Goal: Task Accomplishment & Management: Use online tool/utility

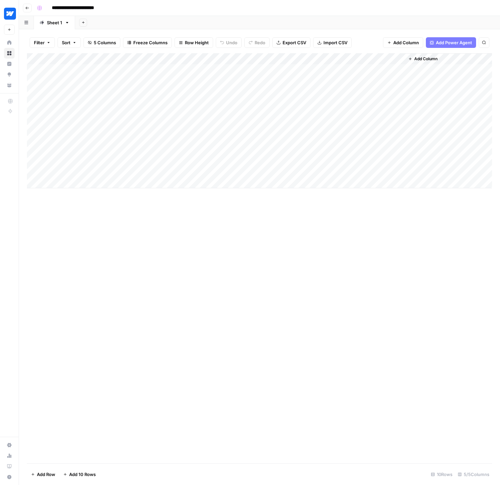
click at [331, 58] on div "Add Column" at bounding box center [259, 120] width 465 height 135
click at [306, 124] on span "Edit Workflow" at bounding box center [327, 124] width 58 height 7
click at [330, 59] on div "Add Column" at bounding box center [259, 120] width 465 height 135
click at [314, 122] on span "Edit Workflow" at bounding box center [327, 124] width 58 height 7
click at [24, 6] on button "Go back" at bounding box center [27, 8] width 9 height 9
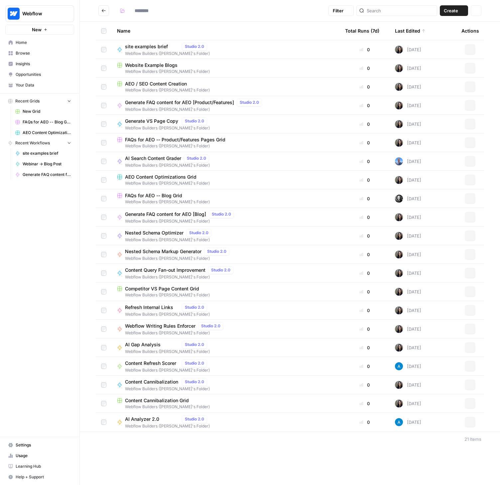
type input "**********"
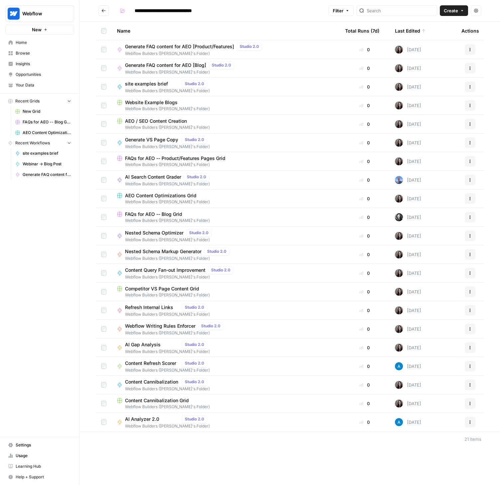
click at [119, 28] on div "Name" at bounding box center [225, 31] width 217 height 18
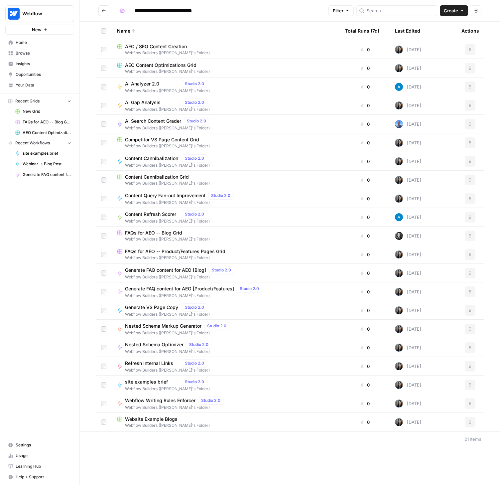
click at [177, 252] on span "FAQs for AEO -- Product/Features Pages Grid" at bounding box center [175, 251] width 100 height 7
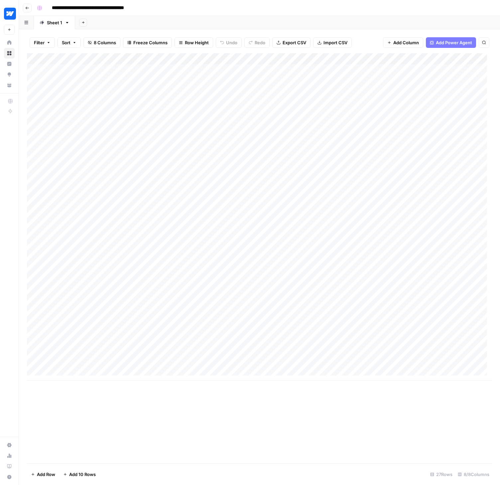
click at [386, 56] on div "Add Column" at bounding box center [259, 216] width 465 height 327
click at [372, 123] on span "Edit Workflow" at bounding box center [383, 124] width 58 height 7
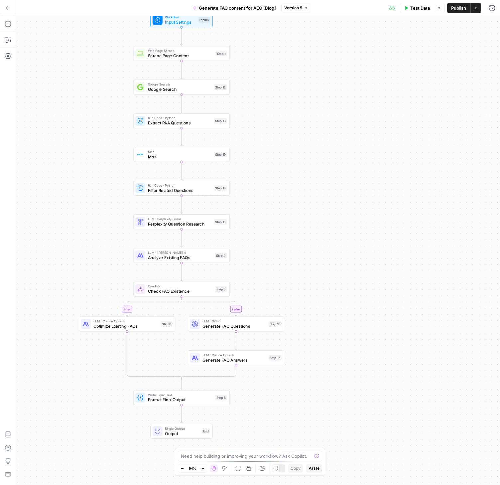
drag, startPoint x: 161, startPoint y: 266, endPoint x: 83, endPoint y: 240, distance: 81.5
click at [83, 240] on div "true false Workflow Input Settings Inputs Web Page Scrape Scrape Page Content S…" at bounding box center [258, 250] width 484 height 469
click at [165, 225] on span "Perplexity Question Research" at bounding box center [179, 223] width 64 height 6
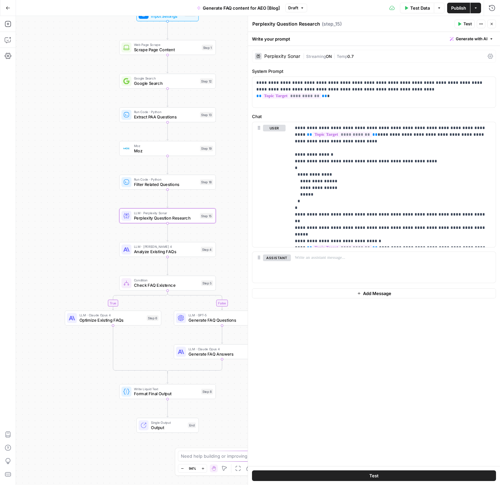
drag, startPoint x: 80, startPoint y: 221, endPoint x: 67, endPoint y: 216, distance: 14.1
click at [67, 216] on div "true false Workflow Input Settings Inputs Web Page Scrape Scrape Page Content S…" at bounding box center [258, 250] width 484 height 469
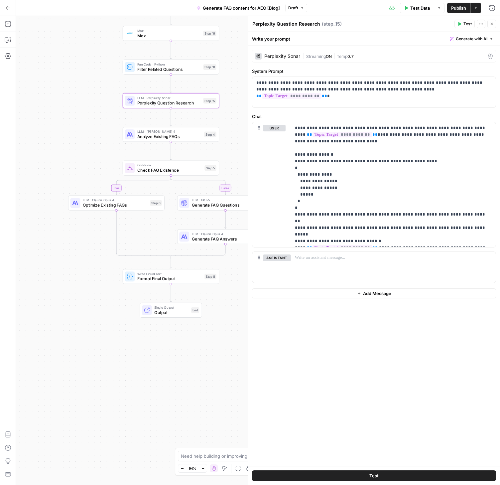
drag, startPoint x: 231, startPoint y: 214, endPoint x: 270, endPoint y: 99, distance: 121.3
click at [234, 99] on div "true false Workflow Input Settings Inputs Web Page Scrape Scrape Page Content S…" at bounding box center [258, 250] width 484 height 469
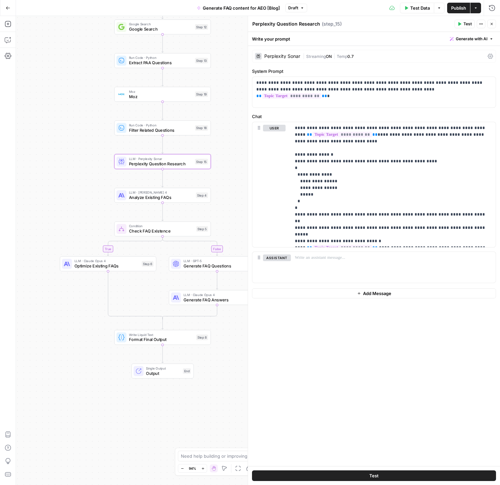
drag, startPoint x: 94, startPoint y: 119, endPoint x: 85, endPoint y: 180, distance: 61.4
click at [85, 180] on div "true false Workflow Input Settings Inputs Web Page Scrape Scrape Page Content S…" at bounding box center [258, 250] width 484 height 469
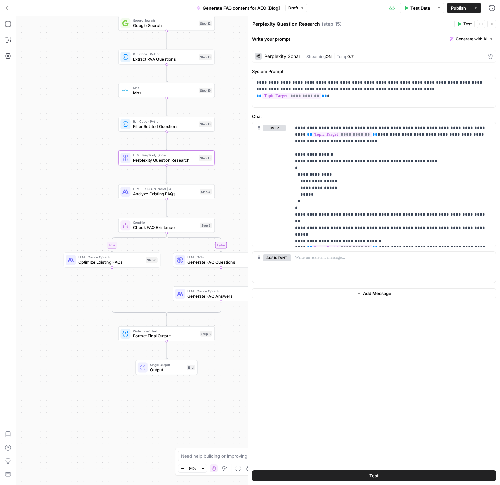
drag, startPoint x: 74, startPoint y: 159, endPoint x: 78, endPoint y: 155, distance: 5.4
click at [78, 155] on div "true false Workflow Input Settings Inputs Web Page Scrape Scrape Page Content S…" at bounding box center [258, 250] width 484 height 469
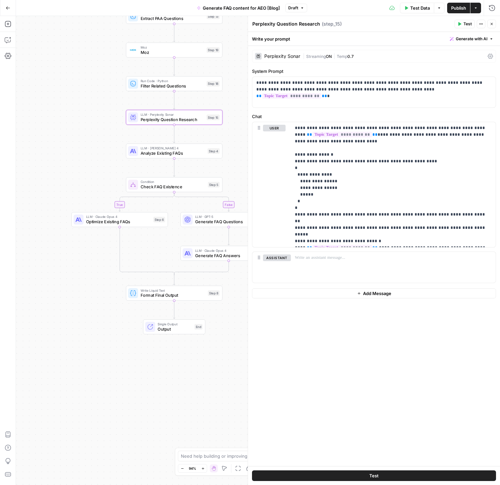
drag, startPoint x: 231, startPoint y: 152, endPoint x: 238, endPoint y: 112, distance: 41.2
click at [238, 112] on div "true false Workflow Input Settings Inputs Web Page Scrape Scrape Page Content S…" at bounding box center [258, 250] width 484 height 469
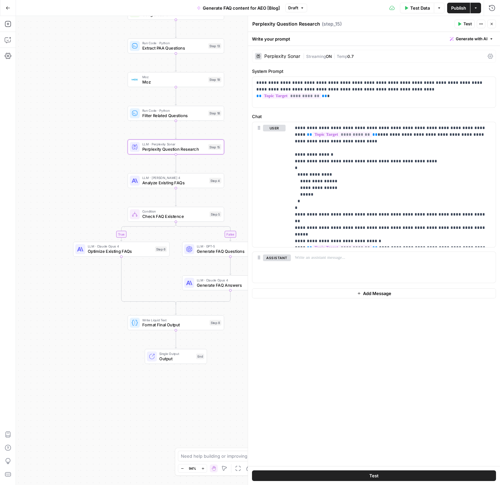
drag, startPoint x: 240, startPoint y: 95, endPoint x: 243, endPoint y: 128, distance: 32.7
click at [243, 128] on div "true false Workflow Input Settings Inputs Web Page Scrape Scrape Page Content S…" at bounding box center [258, 250] width 484 height 469
click at [4, 5] on button "Go Back" at bounding box center [8, 8] width 12 height 12
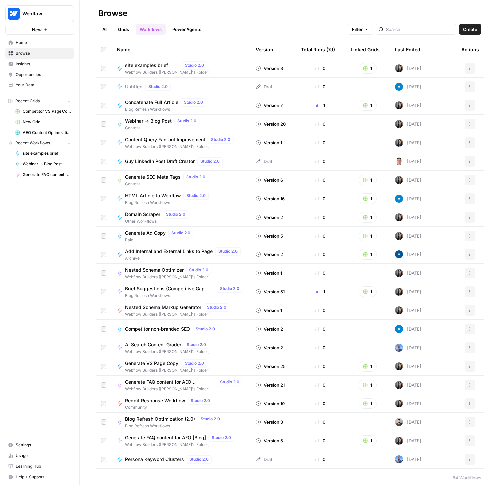
click at [119, 28] on link "Grids" at bounding box center [123, 29] width 19 height 11
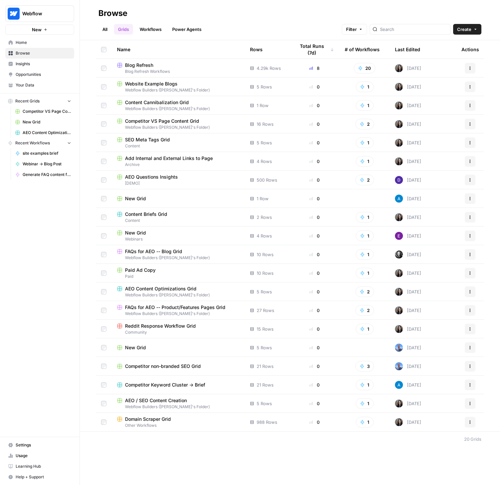
click at [124, 27] on link "Grids" at bounding box center [123, 29] width 19 height 11
click at [102, 29] on link "All" at bounding box center [104, 29] width 13 height 11
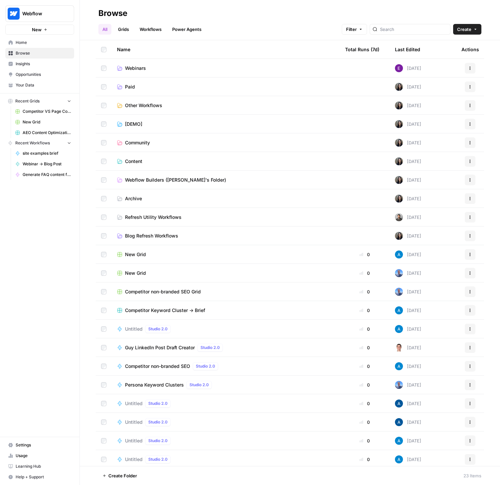
click at [141, 180] on span "Webflow Builders ([PERSON_NAME]'s Folder)" at bounding box center [175, 180] width 101 height 7
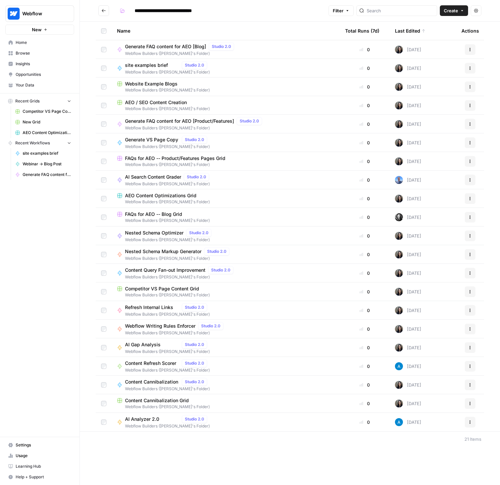
click at [471, 125] on icon "button" at bounding box center [470, 124] width 4 height 4
click at [430, 147] on span "Edit in Studio" at bounding box center [440, 149] width 53 height 7
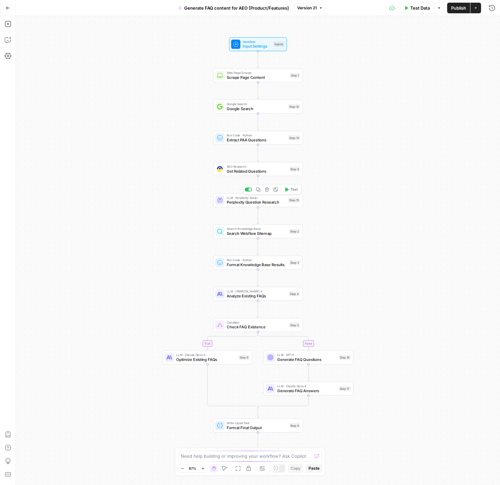
click at [237, 205] on span "Perplexity Question Research" at bounding box center [256, 202] width 59 height 6
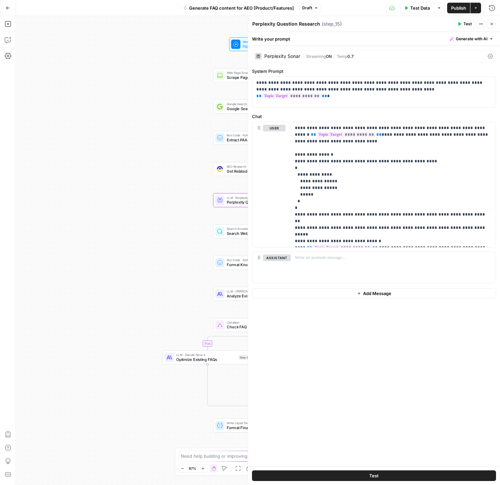
click at [493, 25] on icon "button" at bounding box center [492, 24] width 4 height 4
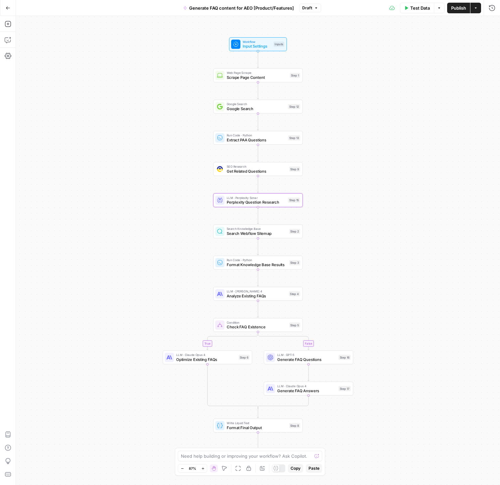
click at [10, 6] on button "Go Back" at bounding box center [8, 8] width 12 height 12
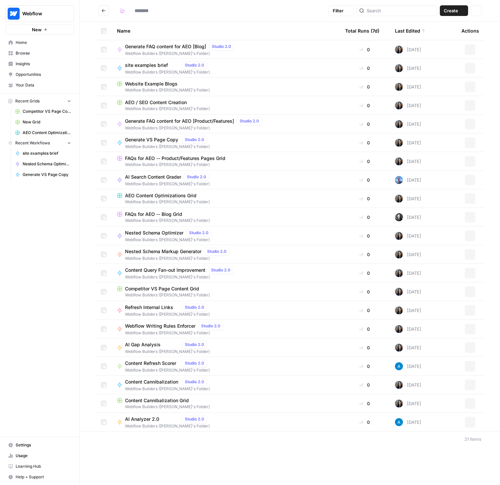
type input "**********"
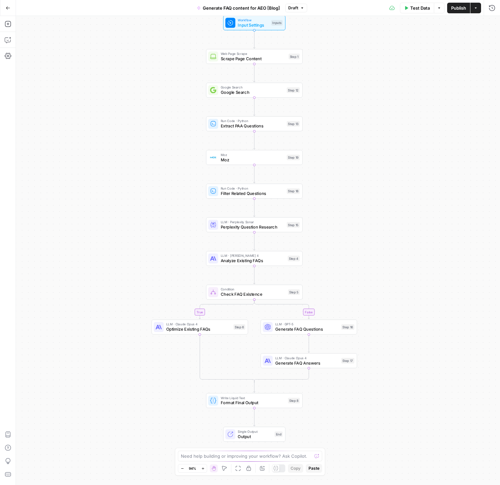
drag, startPoint x: 390, startPoint y: 176, endPoint x: 387, endPoint y: 155, distance: 21.3
click at [387, 155] on div "true false Workflow Input Settings Inputs Web Page Scrape Scrape Page Content S…" at bounding box center [258, 250] width 484 height 469
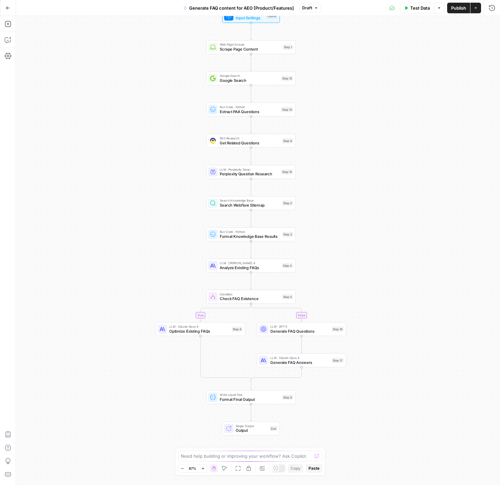
drag, startPoint x: 439, startPoint y: 160, endPoint x: 432, endPoint y: 132, distance: 29.1
click at [432, 132] on div "true false Workflow Input Settings Inputs Web Page Scrape Scrape Page Content S…" at bounding box center [258, 250] width 484 height 469
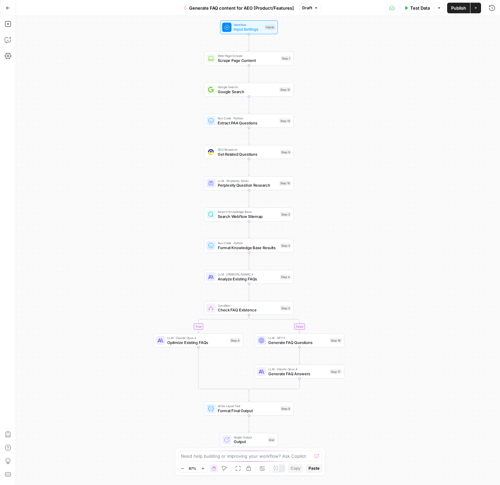
drag, startPoint x: 428, startPoint y: 157, endPoint x: 426, endPoint y: 169, distance: 11.5
click at [426, 169] on div "true false Workflow Input Settings Inputs Web Page Scrape Scrape Page Content S…" at bounding box center [258, 250] width 484 height 469
click at [3, 6] on button "Go Back" at bounding box center [8, 8] width 12 height 12
